Goal: Ask a question

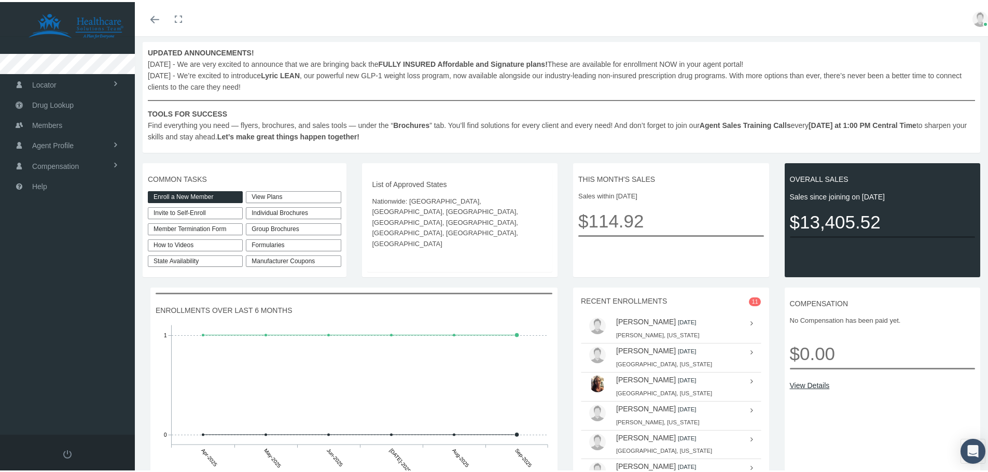
scroll to position [94, 0]
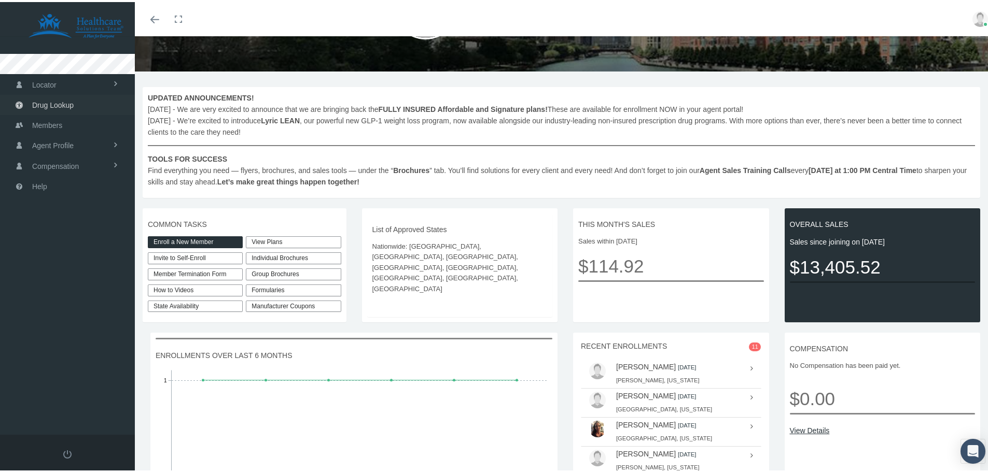
click at [45, 96] on span "Drug Lookup" at bounding box center [52, 103] width 41 height 20
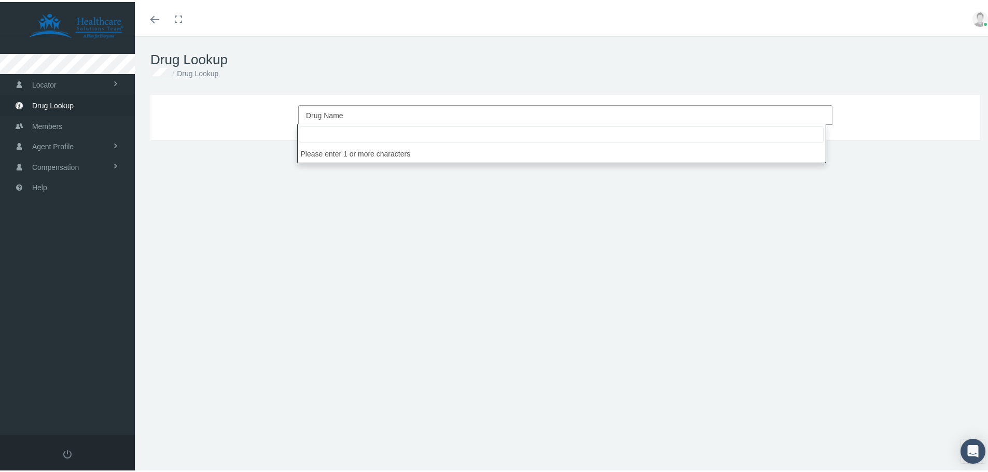
click at [380, 113] on span "Drug Name" at bounding box center [562, 113] width 512 height 13
type input "v"
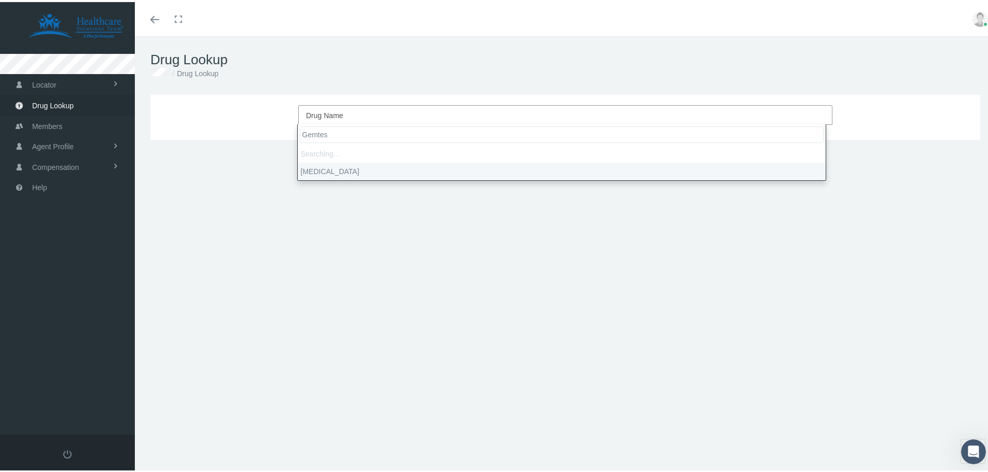
type input "[MEDICAL_DATA]"
type input "30"
select select "[MEDICAL_DATA]"
select select "Tablet"
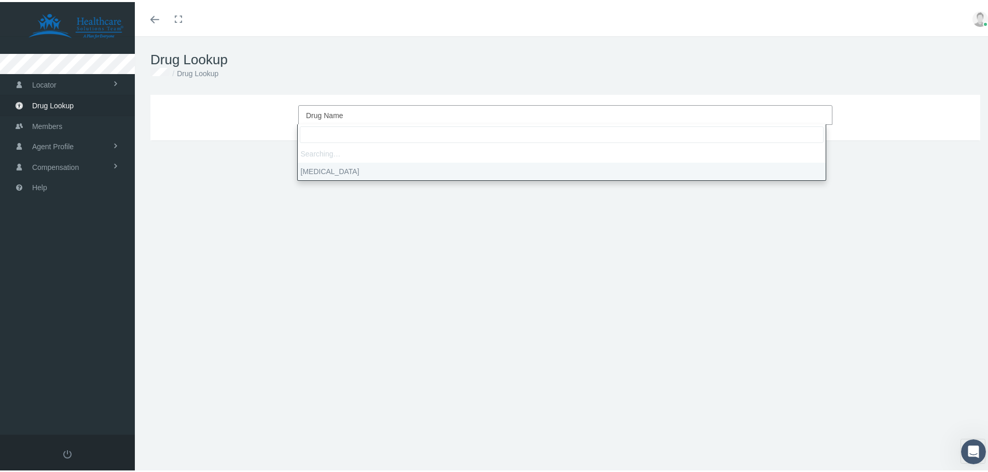
select select "75 MG"
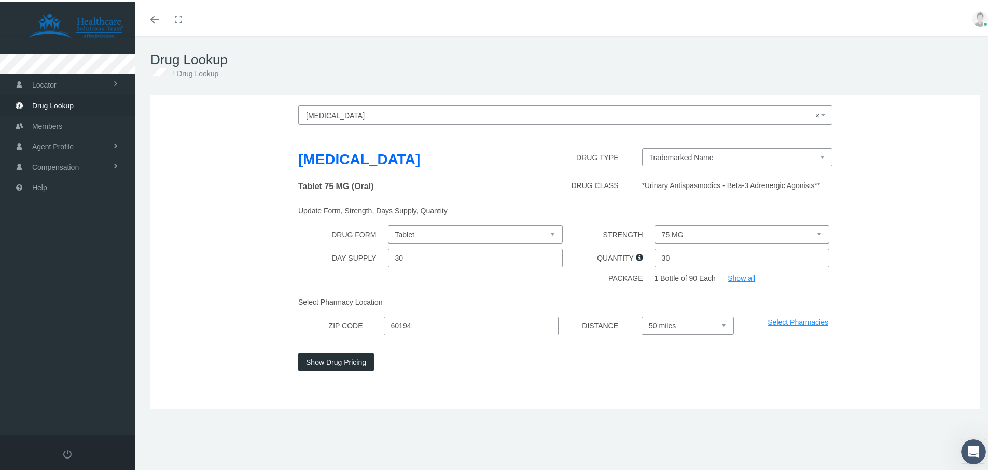
click at [336, 359] on button "Show Drug Pricing" at bounding box center [336, 360] width 76 height 19
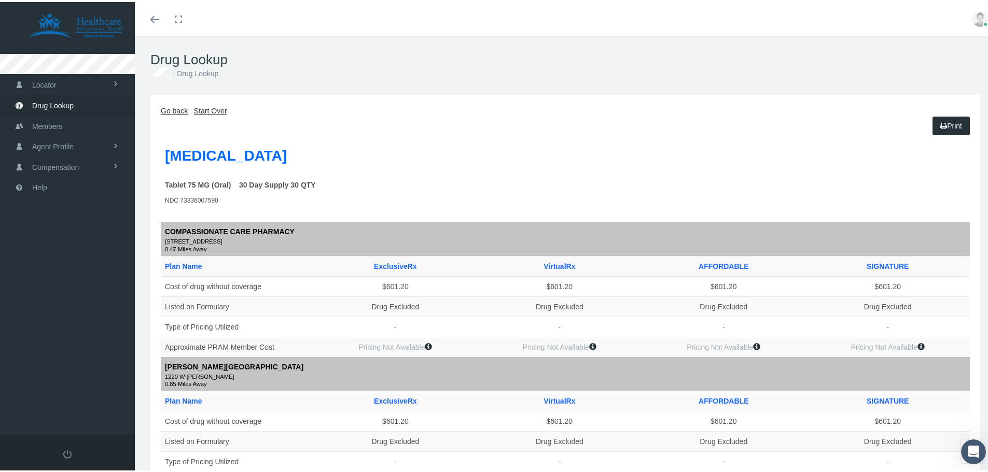
click at [174, 105] on link "Go back" at bounding box center [174, 109] width 27 height 8
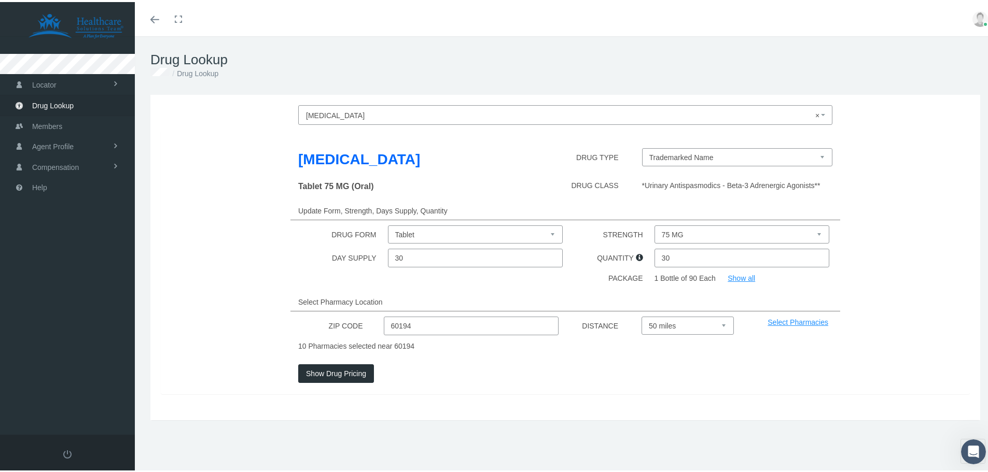
drag, startPoint x: 441, startPoint y: 327, endPoint x: 308, endPoint y: 318, distance: 133.0
click at [308, 318] on div "ZIP CODE 60194 DISTANCE Select 5 miles 10 miles 20 miles 30 miles 40 miles 50 m…" at bounding box center [565, 324] width 824 height 19
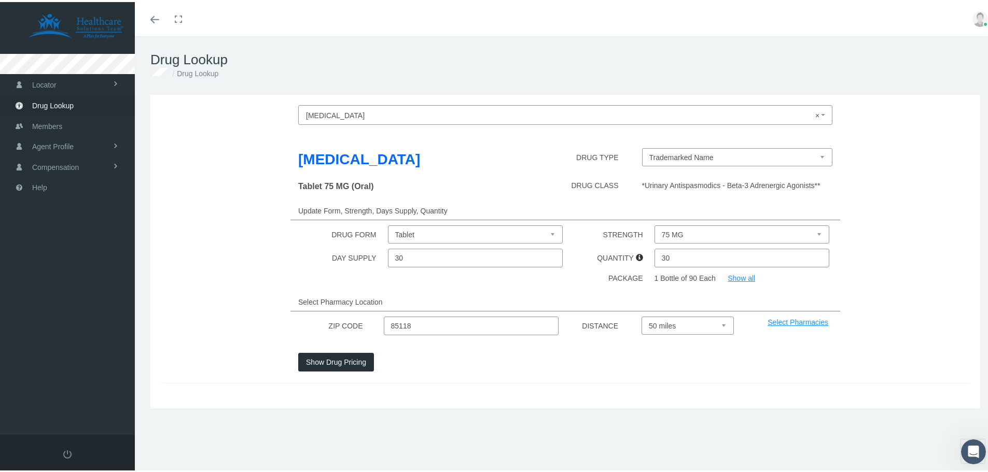
click at [347, 359] on button "Show Drug Pricing" at bounding box center [336, 360] width 76 height 19
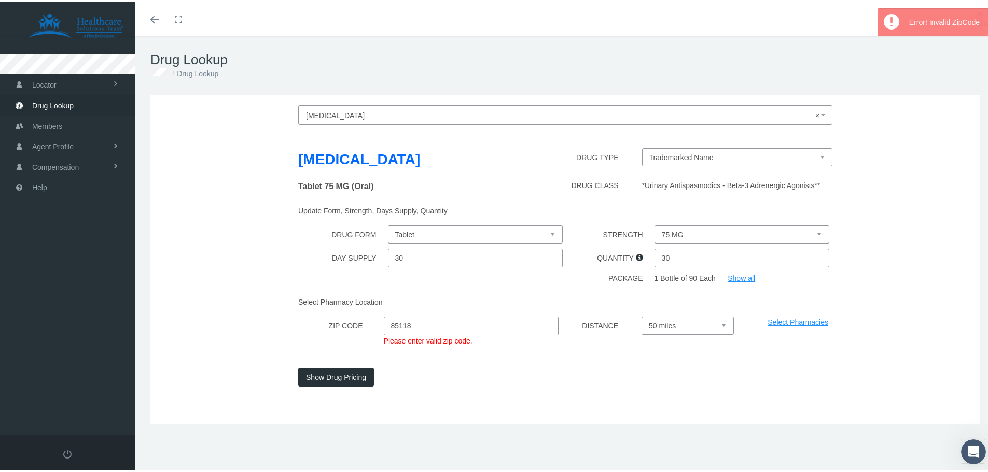
click at [445, 328] on input "85118" at bounding box center [471, 324] width 175 height 19
drag, startPoint x: 456, startPoint y: 329, endPoint x: 311, endPoint y: 327, distance: 145.7
click at [316, 322] on div "ZIP CODE 85118 Please enter valid zip code. DISTANCE Select 5 miles 10 miles 20…" at bounding box center [565, 332] width 824 height 34
type input "85118"
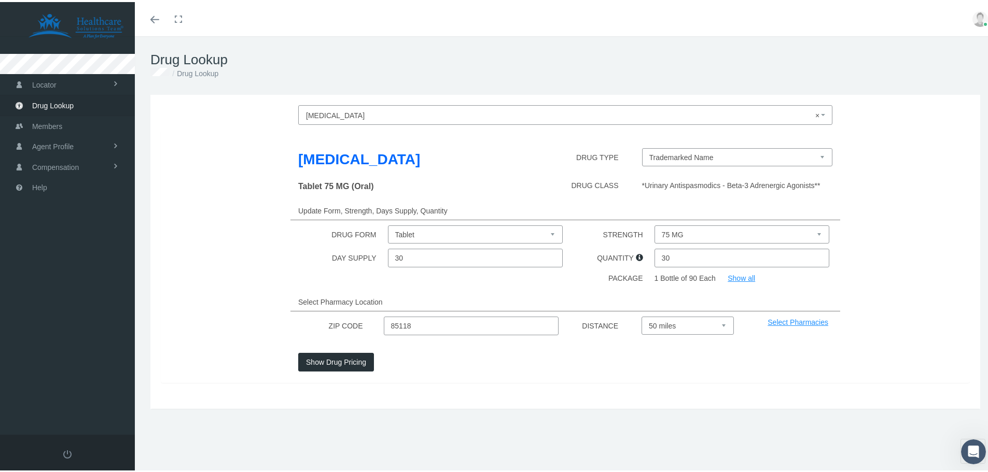
click at [679, 349] on div "Gemtesa DRUG TYPE Trademarked Name Tablet 75 MG (Oral) DRUG CLASS *Urinary Anti…" at bounding box center [565, 254] width 809 height 253
drag, startPoint x: 331, startPoint y: 351, endPoint x: 331, endPoint y: 363, distance: 12.4
click at [331, 360] on button "Show Drug Pricing" at bounding box center [336, 360] width 76 height 19
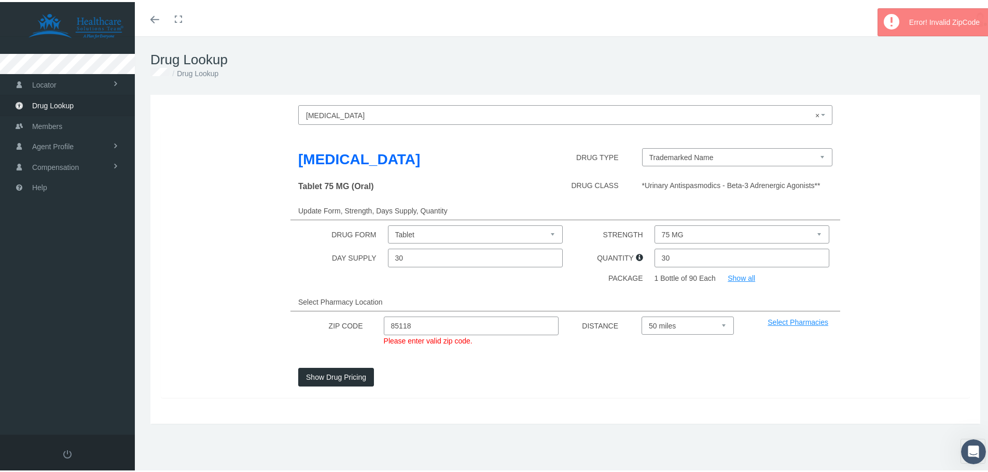
click at [331, 364] on div "Gemtesa DRUG TYPE Trademarked Name Tablet 75 MG (Oral) DRUG CLASS *Urinary Anti…" at bounding box center [565, 262] width 809 height 268
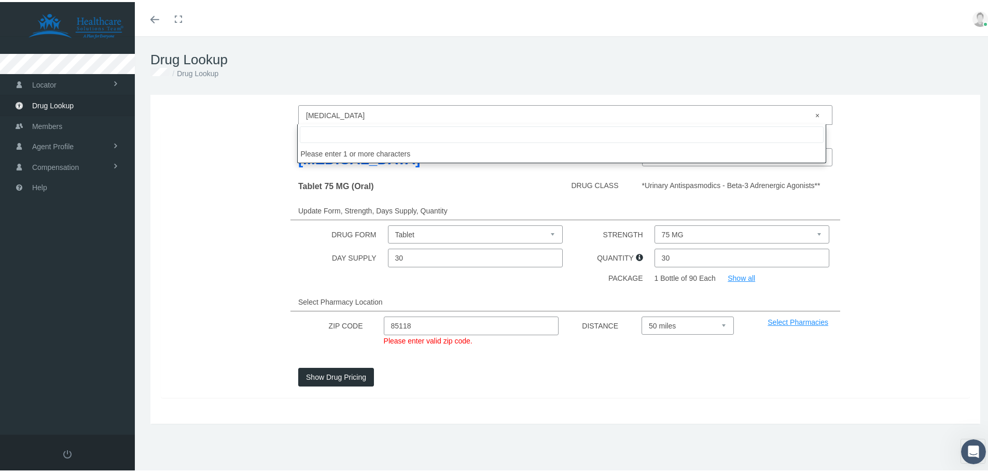
click at [383, 119] on span "× Gemtesa" at bounding box center [562, 113] width 512 height 13
click at [381, 136] on input "search" at bounding box center [562, 132] width 524 height 17
type input "vibegron"
click at [339, 376] on button "Show Drug Pricing" at bounding box center [336, 375] width 76 height 19
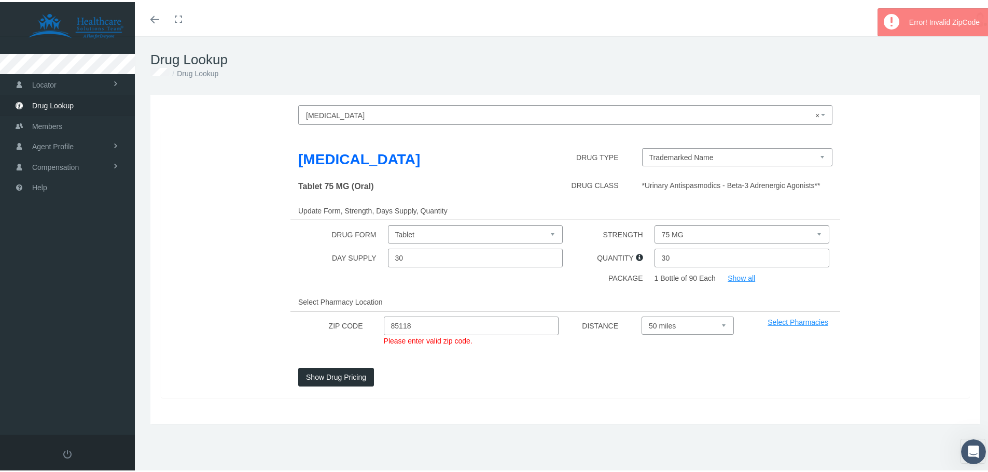
drag, startPoint x: 429, startPoint y: 325, endPoint x: 104, endPoint y: 330, distance: 325.6
click at [105, 328] on form "Toggle navigation Toggle menubar Toggle fullscreen Profile Logout" at bounding box center [497, 258] width 995 height 449
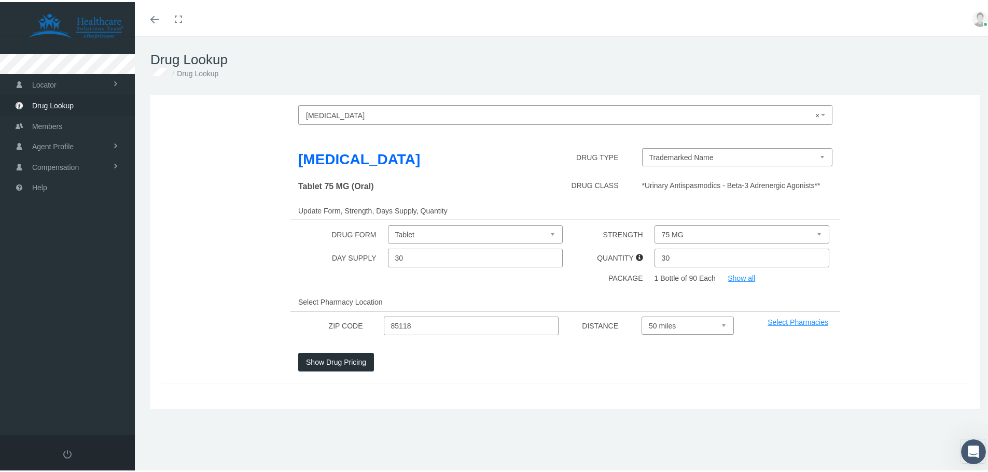
click at [333, 369] on button "Show Drug Pricing" at bounding box center [336, 360] width 76 height 19
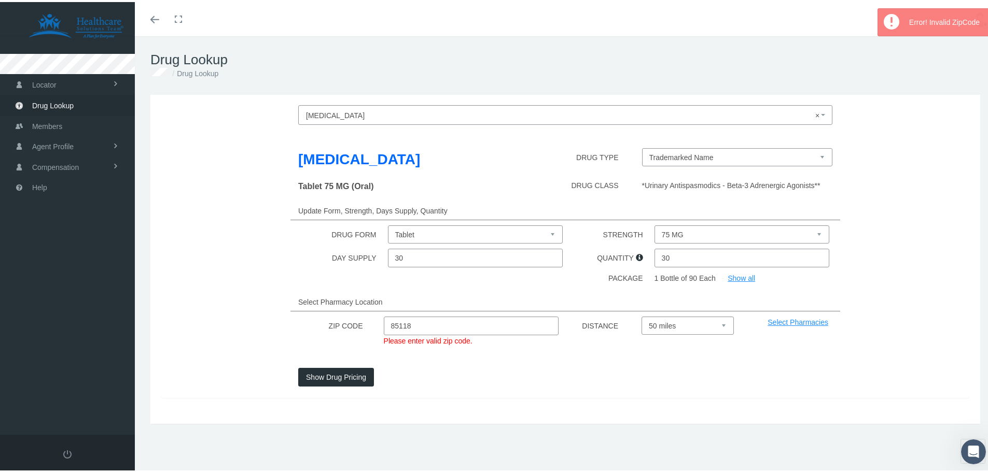
drag, startPoint x: 463, startPoint y: 326, endPoint x: 244, endPoint y: 318, distance: 220.0
click at [244, 318] on div "ZIP CODE 85118 Please enter valid zip code. DISTANCE Select 5 miles 10 miles 20…" at bounding box center [565, 332] width 824 height 34
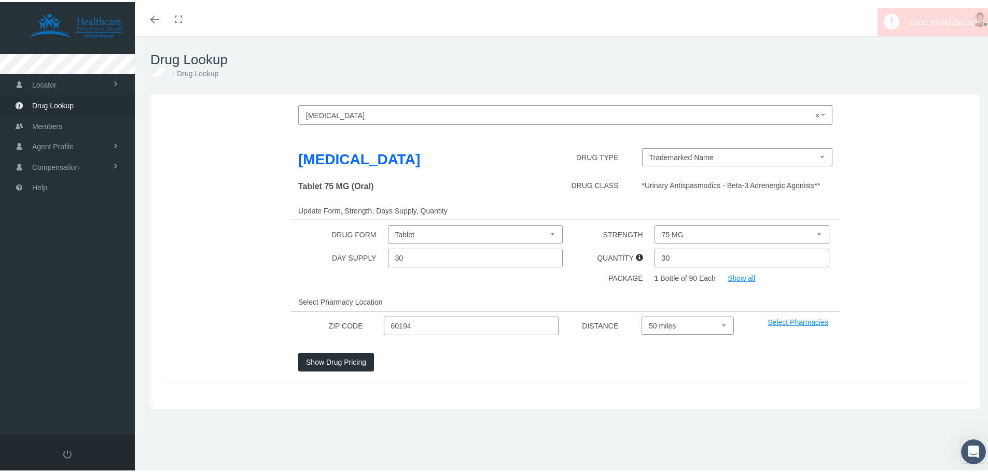
type input "60194"
click at [352, 350] on div "Gemtesa DRUG TYPE Trademarked Name Tablet 75 MG (Oral) DRUG CLASS *Urinary Anti…" at bounding box center [565, 254] width 809 height 253
click at [351, 361] on button "Show Drug Pricing" at bounding box center [336, 360] width 76 height 19
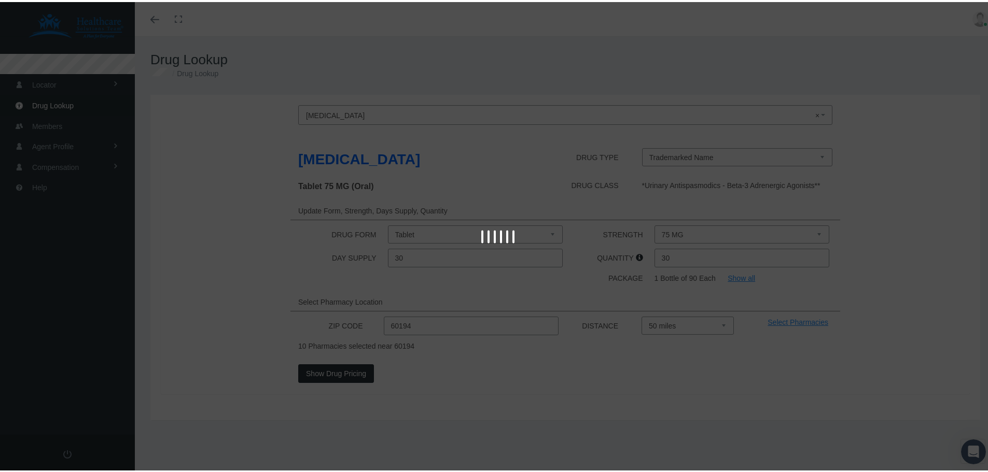
click at [53, 105] on div at bounding box center [497, 236] width 995 height 472
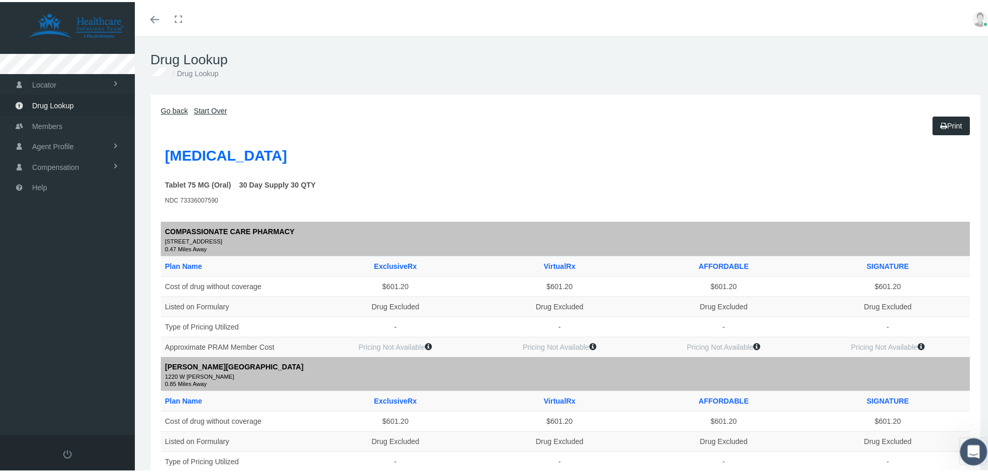
click at [974, 443] on div "Open Intercom Messenger" at bounding box center [971, 450] width 34 height 34
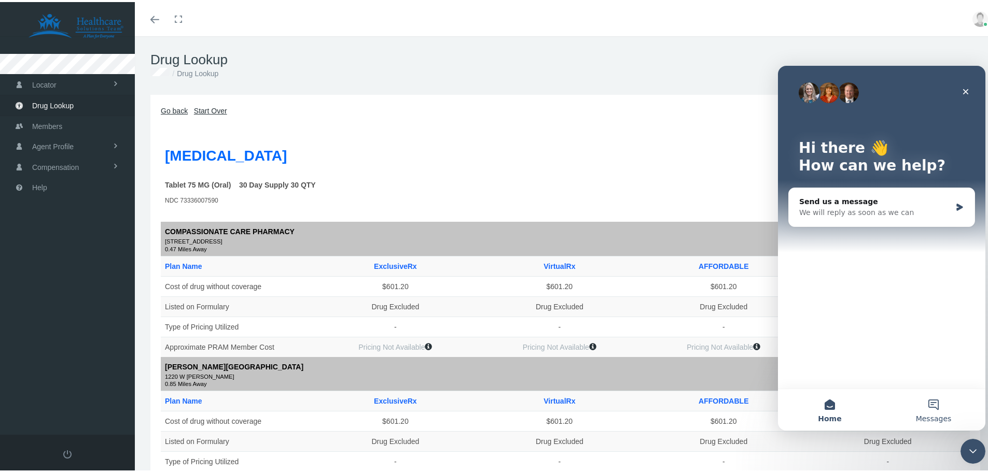
click at [933, 400] on button "Messages" at bounding box center [933, 409] width 104 height 41
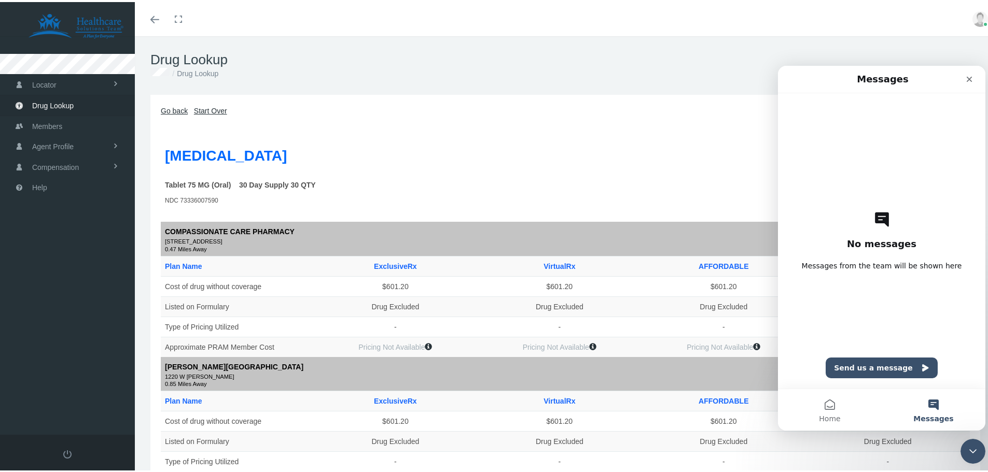
click at [932, 405] on button "Messages" at bounding box center [933, 409] width 104 height 41
click at [866, 368] on button "Send us a message" at bounding box center [881, 367] width 112 height 21
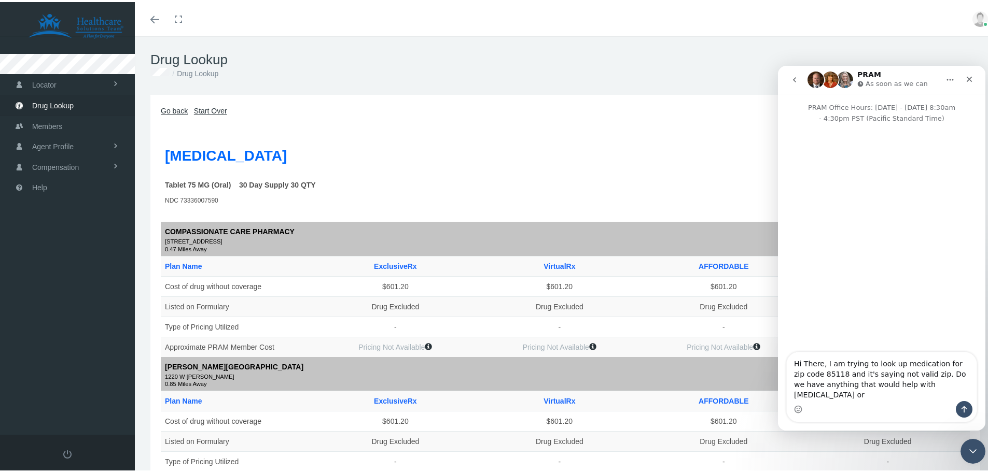
type textarea "Hi There, I am trying to look up medication for zip code 85118 and it's saying …"
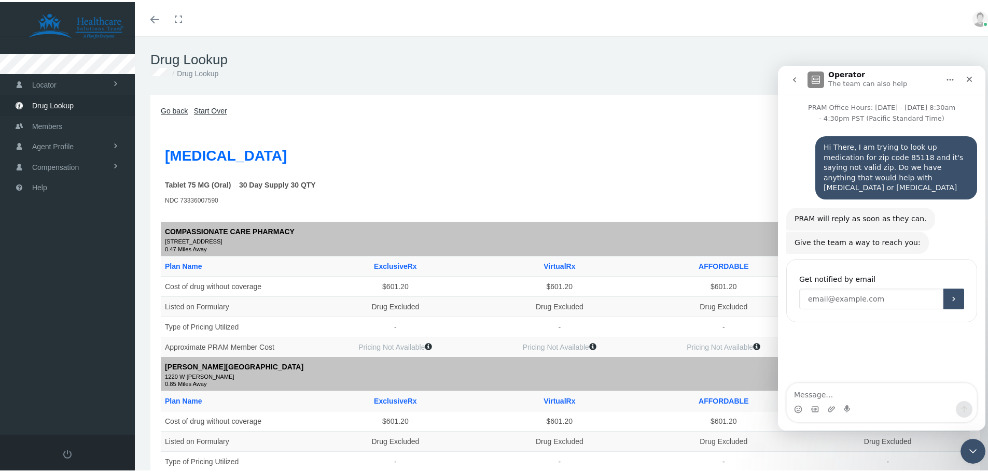
click at [883, 290] on input "Enter your email" at bounding box center [871, 298] width 144 height 21
type input "[EMAIL_ADDRESS][DOMAIN_NAME]"
click at [953, 294] on icon "Submit" at bounding box center [953, 298] width 8 height 8
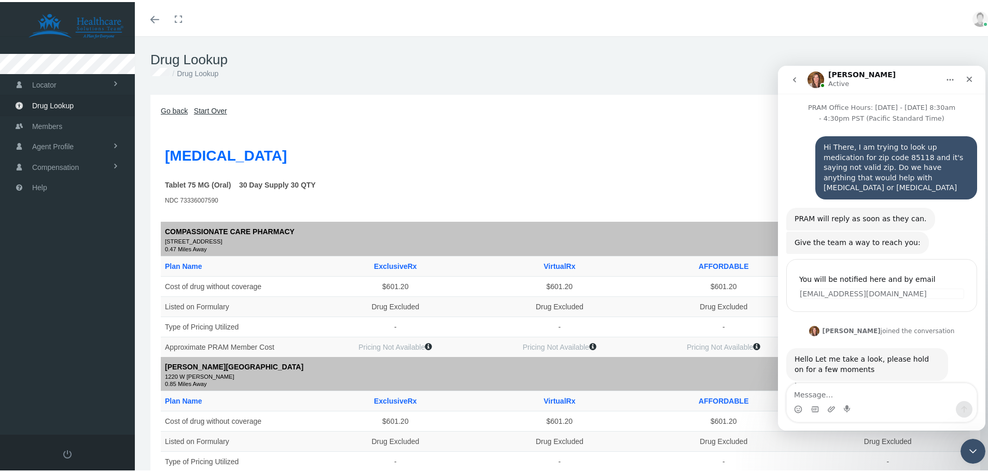
scroll to position [9, 0]
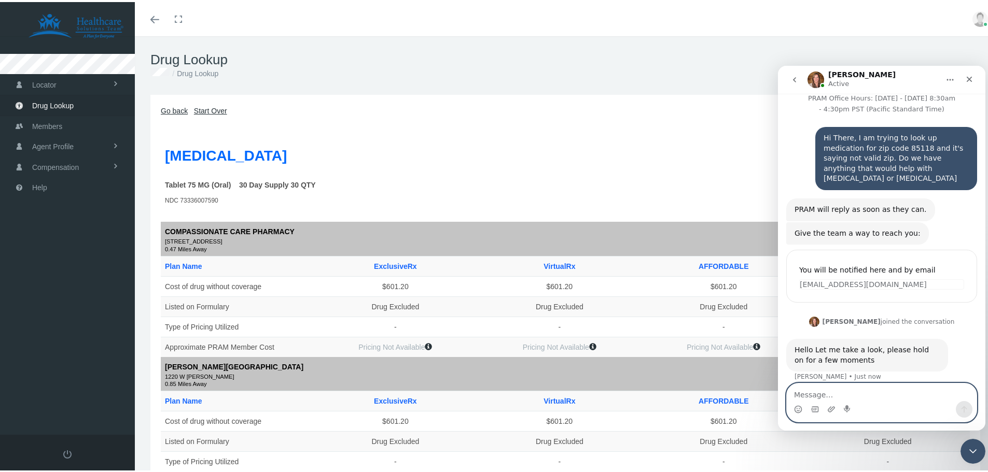
click at [866, 398] on textarea "Message…" at bounding box center [881, 392] width 190 height 18
type textarea "ty"
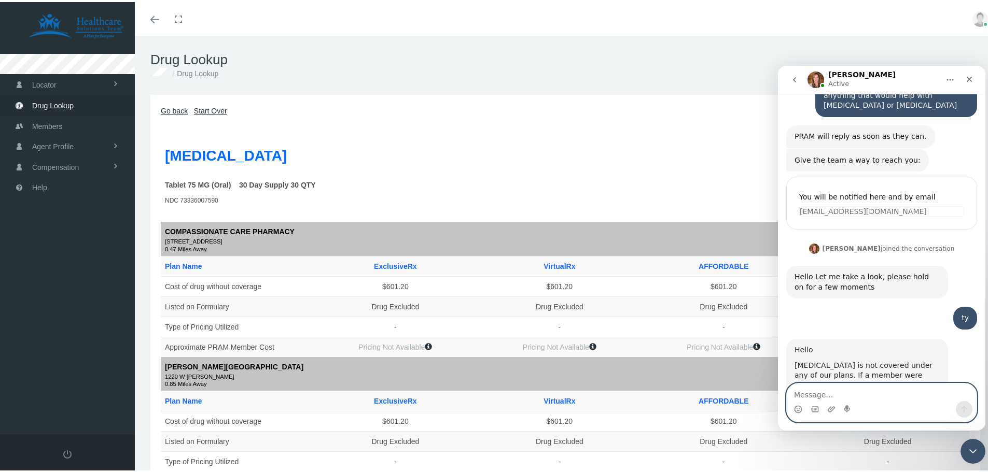
scroll to position [247, 0]
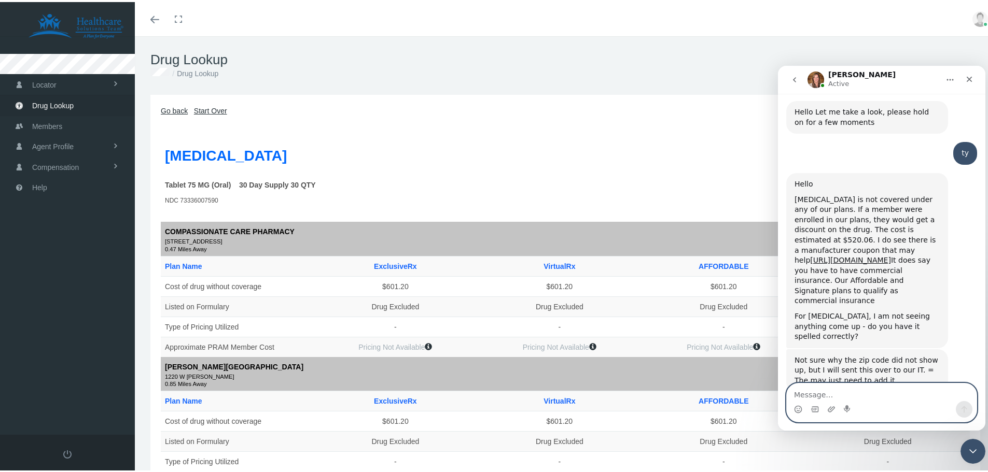
click at [831, 394] on textarea "Message…" at bounding box center [881, 392] width 190 height 18
type textarea "C"
type textarea "D"
type textarea "f"
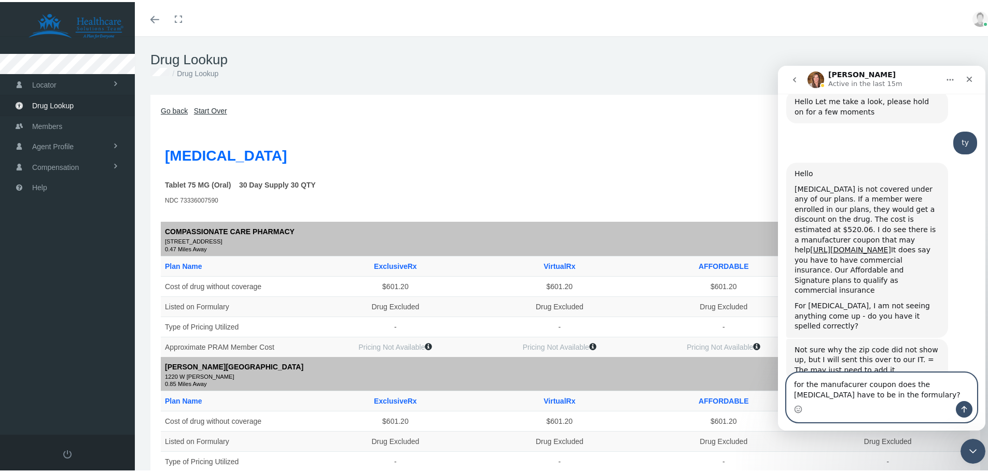
type textarea "for the manufacurer coupon does the Gemtesa have to be in the formulary?"
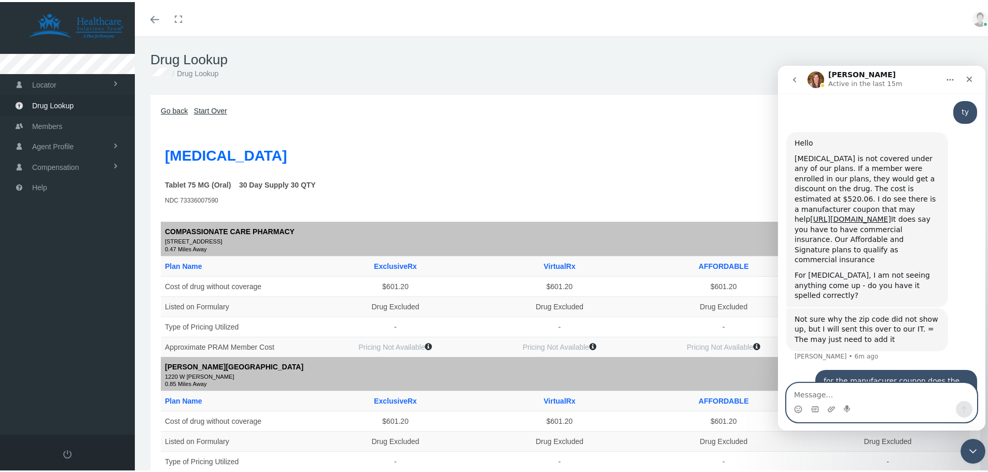
scroll to position [328, 0]
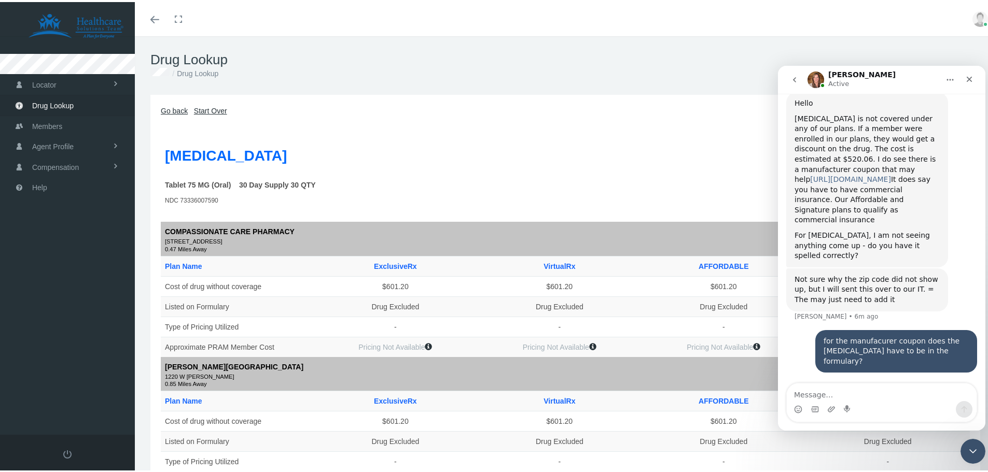
click at [868, 175] on link "https://gemtesa.com/savings-and-pricing" at bounding box center [850, 179] width 81 height 8
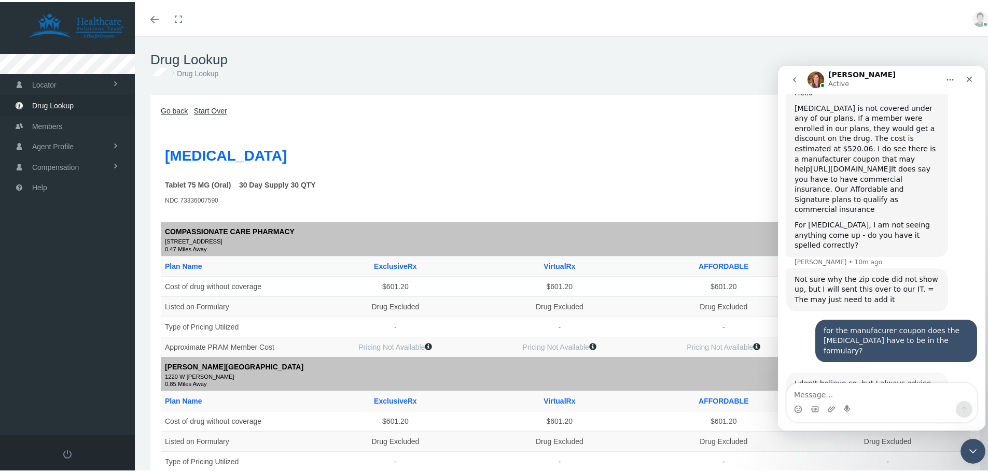
scroll to position [370, 0]
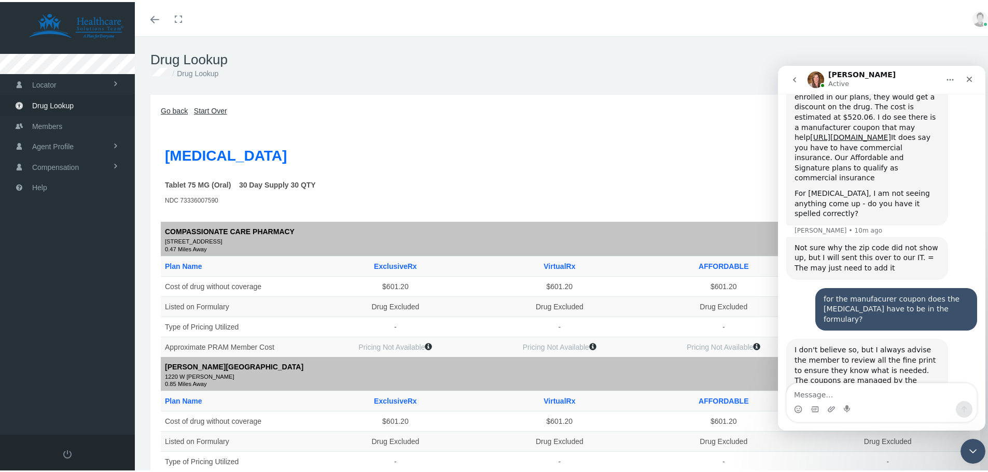
click at [830, 404] on div "Intercom messenger" at bounding box center [831, 409] width 8 height 17
click at [809, 394] on textarea "Message…" at bounding box center [881, 392] width 190 height 18
type textarea "great, thank you!"
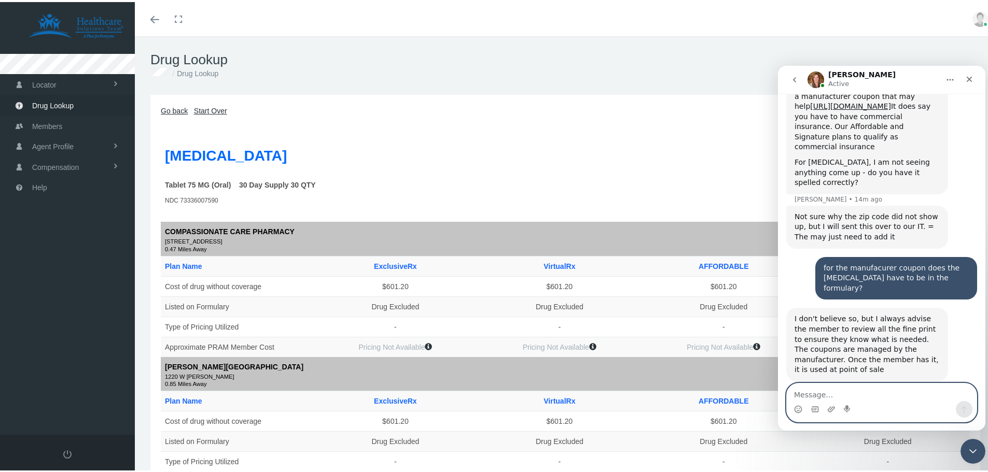
scroll to position [432, 0]
